Goal: Information Seeking & Learning: Learn about a topic

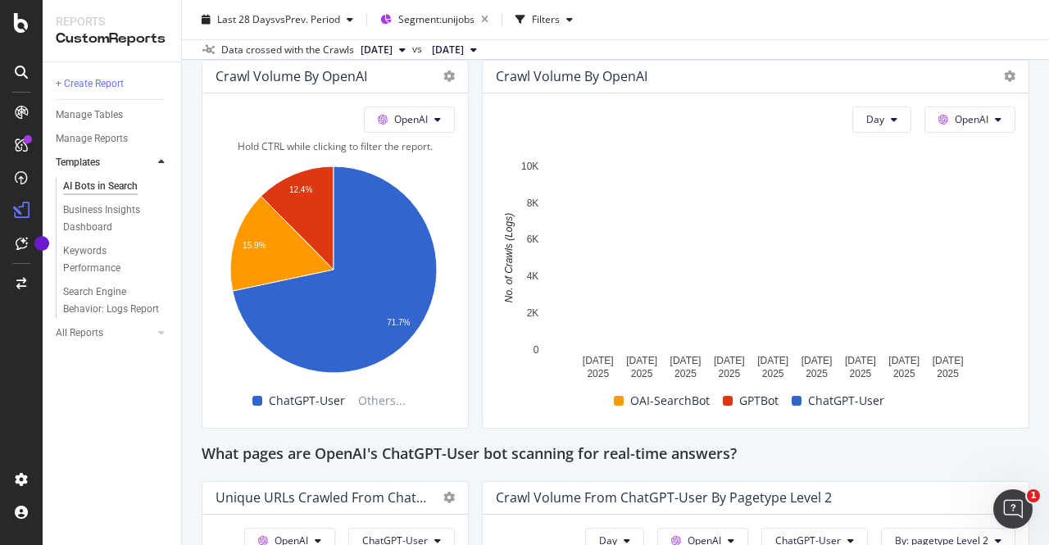
scroll to position [1475, 0]
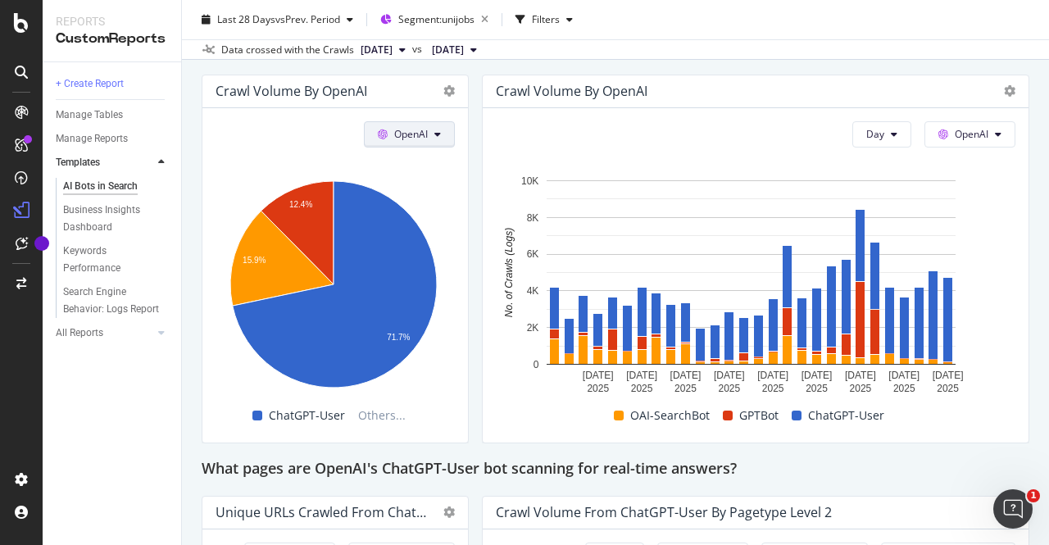
click at [436, 130] on icon at bounding box center [437, 135] width 7 height 10
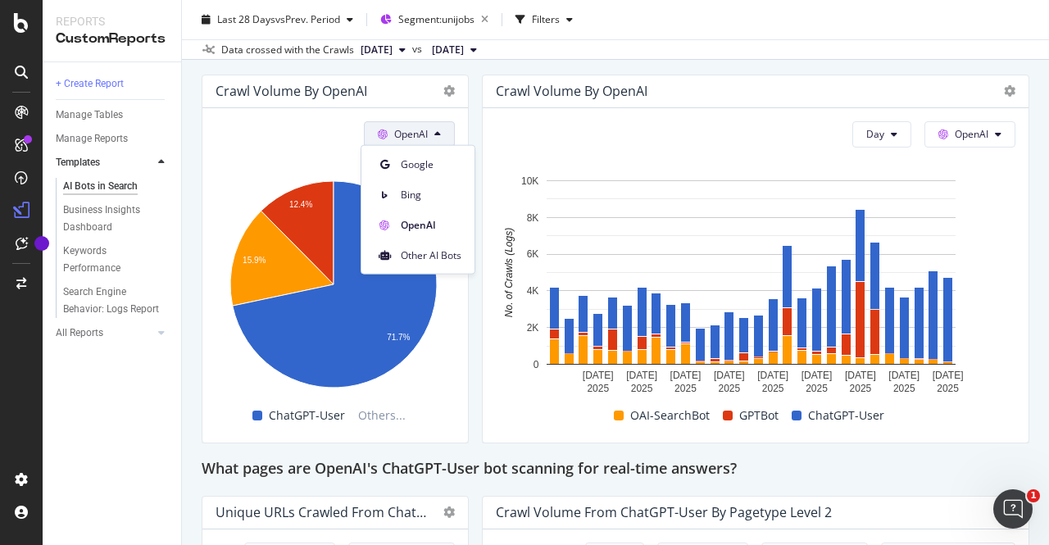
click at [219, 132] on div "OpenAI" at bounding box center [335, 134] width 239 height 26
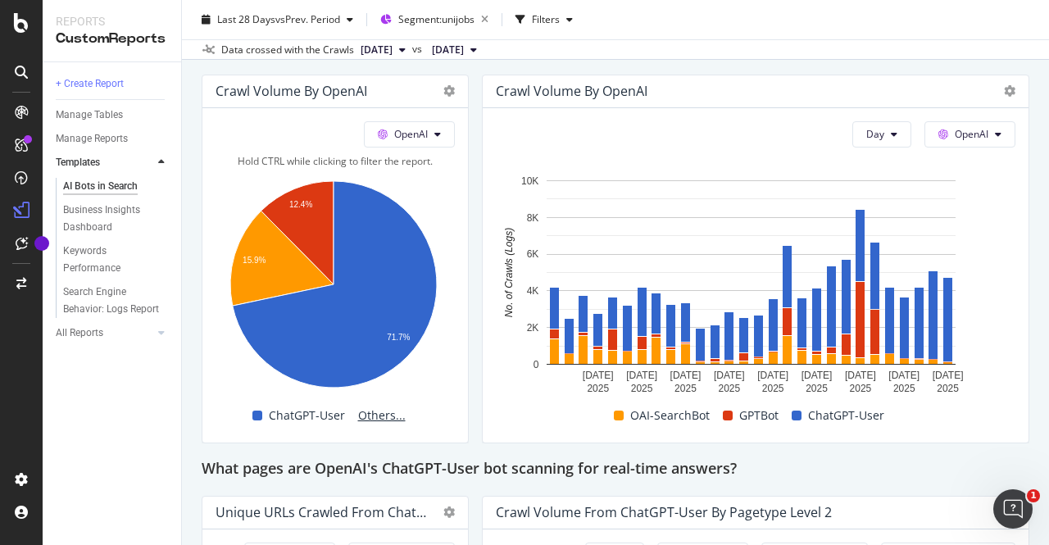
click at [364, 417] on span "Others..." at bounding box center [382, 416] width 61 height 20
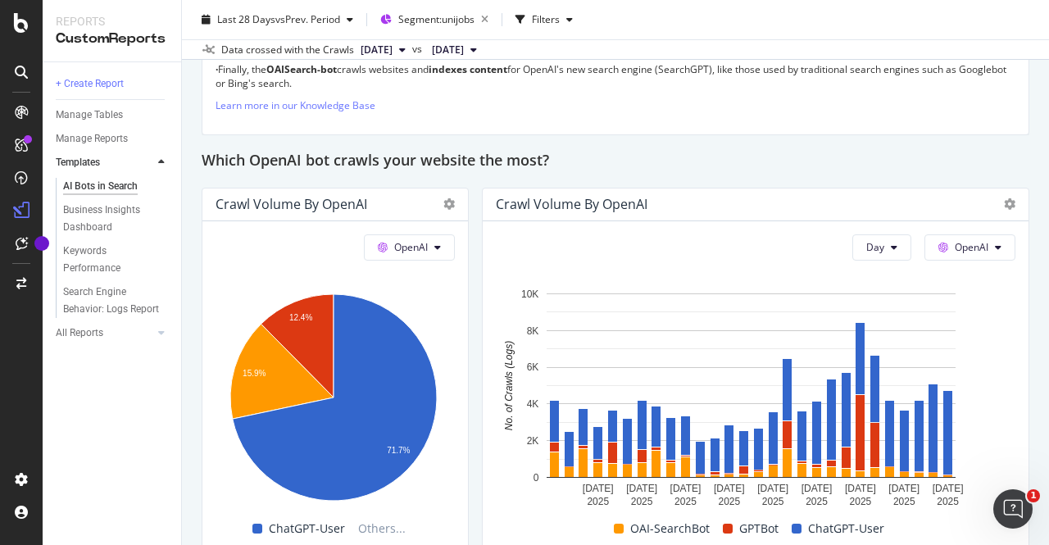
scroll to position [1319, 0]
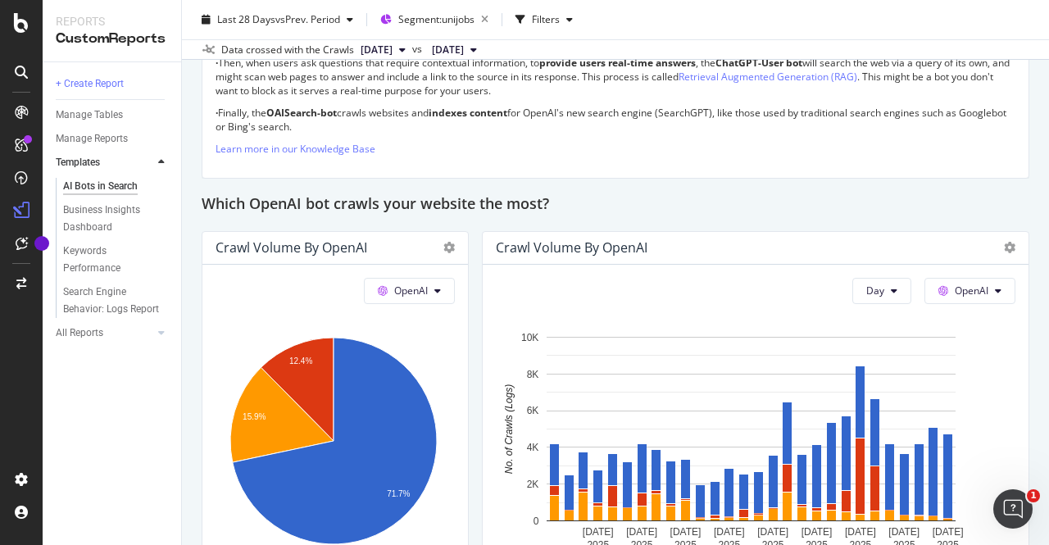
click at [339, 245] on div "Crawl Volume by OpenAI" at bounding box center [292, 247] width 152 height 16
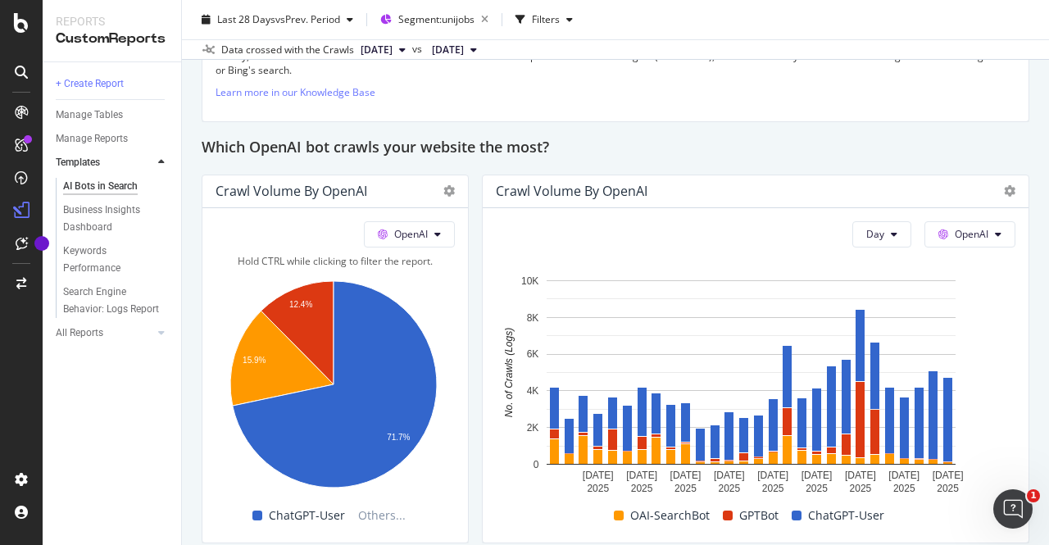
scroll to position [1401, 0]
